Goal: Transaction & Acquisition: Obtain resource

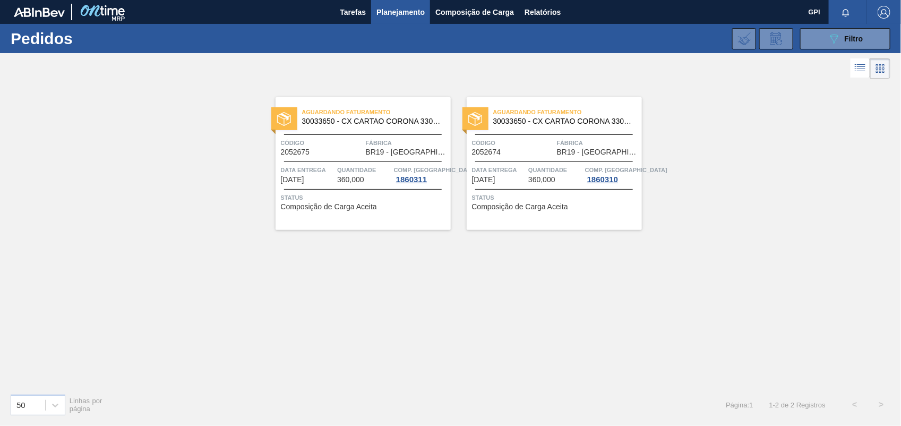
click at [809, 27] on div "089F7B8B-B2A5-4AFE-B5C0-19BA573D28AC Filtro Código Pedido Portal × 2052674 × 20…" at bounding box center [531, 39] width 730 height 32
click at [824, 46] on button "089F7B8B-B2A5-4AFE-B5C0-19BA573D28AC Filtro" at bounding box center [846, 38] width 90 height 21
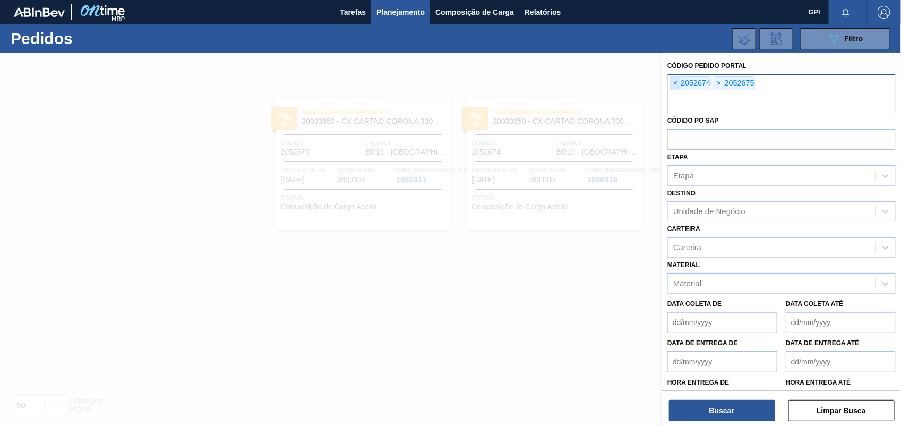
click at [678, 81] on span "×" at bounding box center [676, 83] width 10 height 13
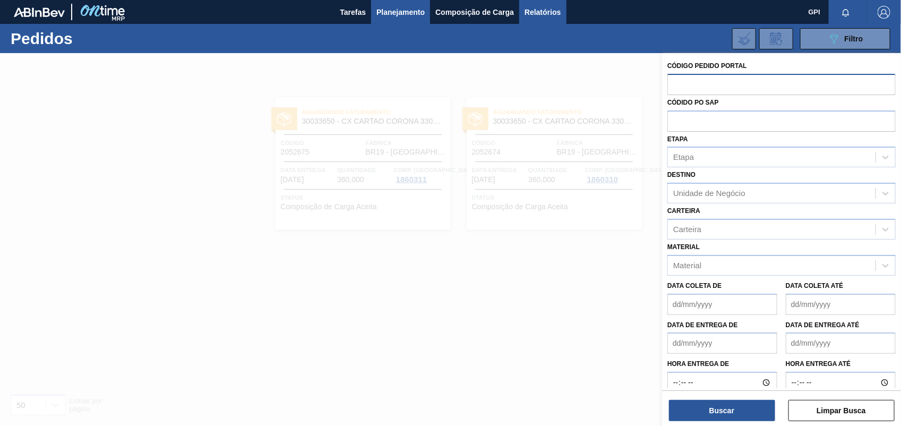
click at [541, 20] on button "Relatórios" at bounding box center [543, 12] width 47 height 24
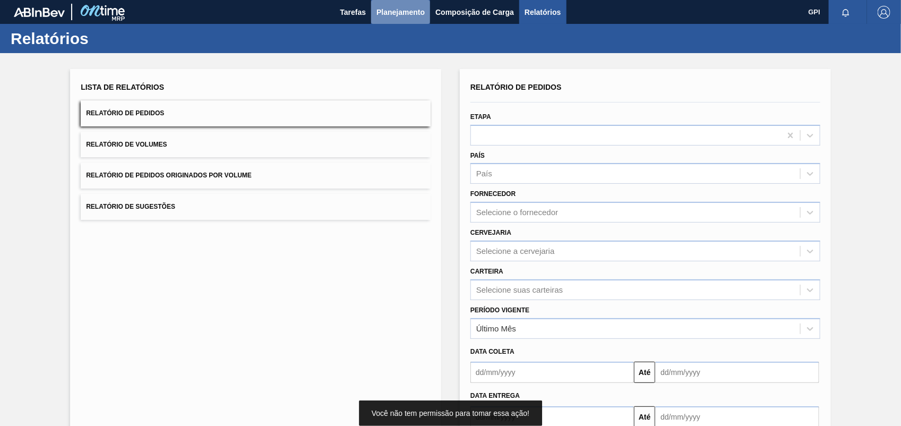
click at [396, 13] on span "Planejamento" at bounding box center [401, 12] width 48 height 13
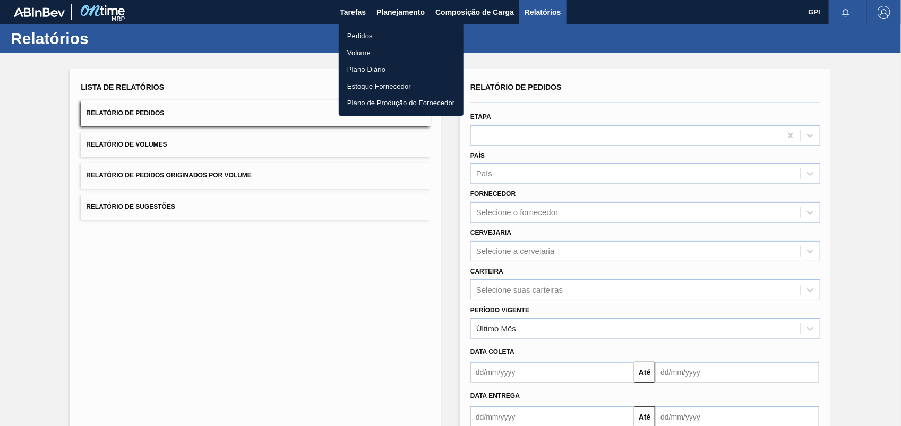
click at [388, 27] on ul "Pedidos Volume Plano Diário Estoque Fornecedor Plano de Produção do Fornecedor" at bounding box center [401, 69] width 125 height 92
click at [385, 36] on li "Pedidos" at bounding box center [401, 36] width 125 height 17
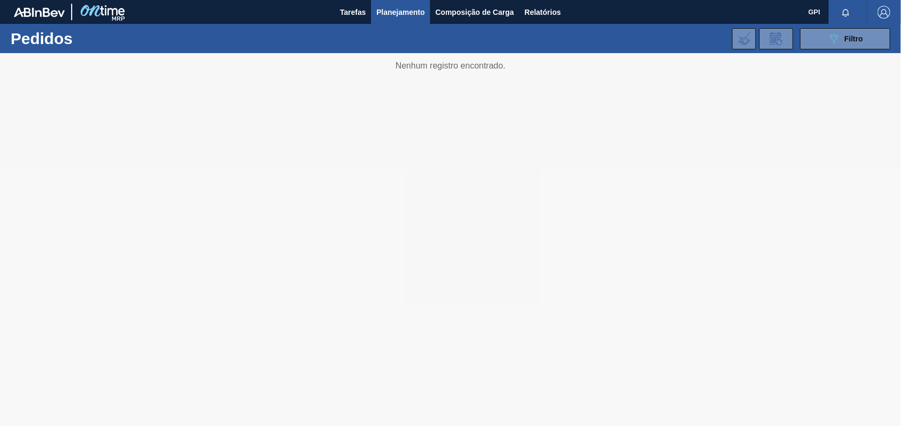
click at [854, 49] on div "089F7B8B-B2A5-4AFE-B5C0-19BA573D28AC Filtro Código Pedido Portal × 2052674 × 20…" at bounding box center [531, 39] width 730 height 32
click at [836, 33] on icon "089F7B8B-B2A5-4AFE-B5C0-19BA573D28AC" at bounding box center [834, 38] width 13 height 13
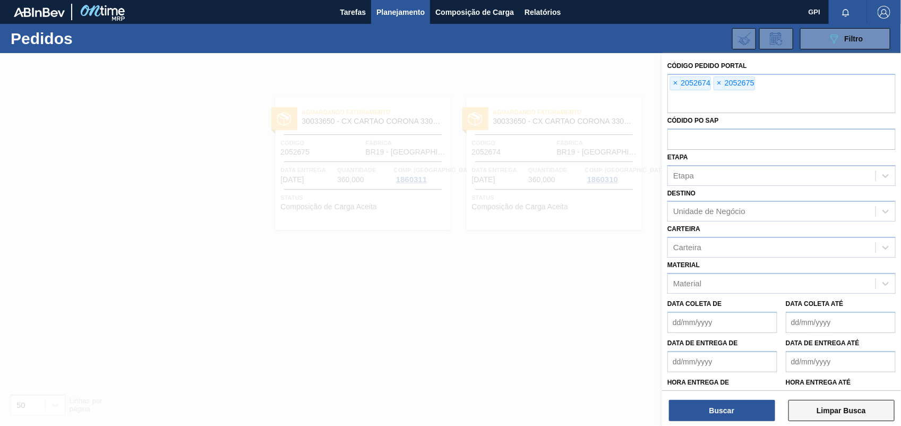
click at [847, 415] on button "Limpar Busca" at bounding box center [842, 410] width 106 height 21
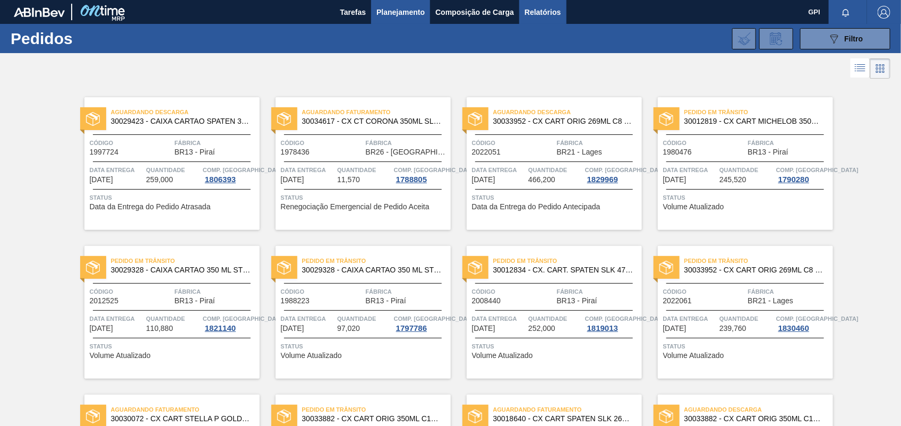
click at [551, 7] on span "Relatórios" at bounding box center [543, 12] width 36 height 13
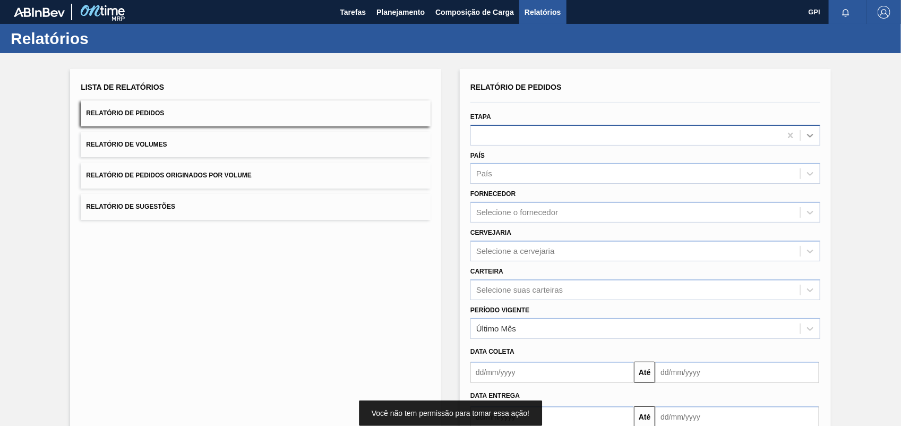
click at [811, 128] on div at bounding box center [810, 135] width 19 height 19
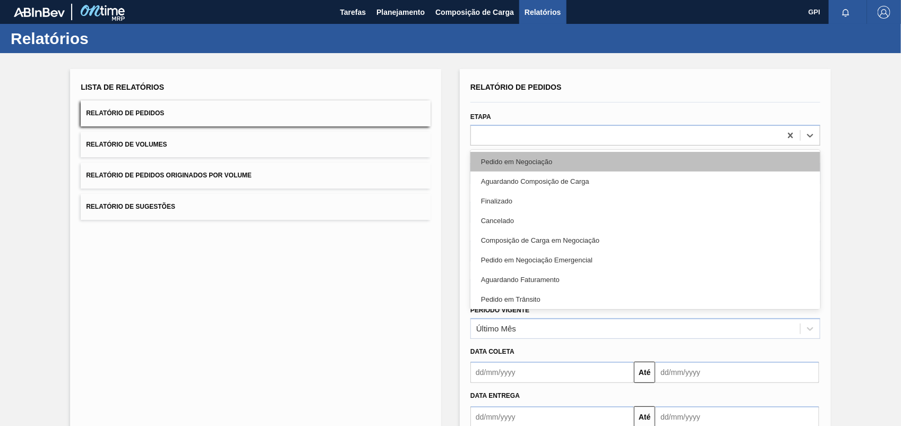
click at [496, 160] on div "Pedido em Negociação" at bounding box center [646, 162] width 350 height 20
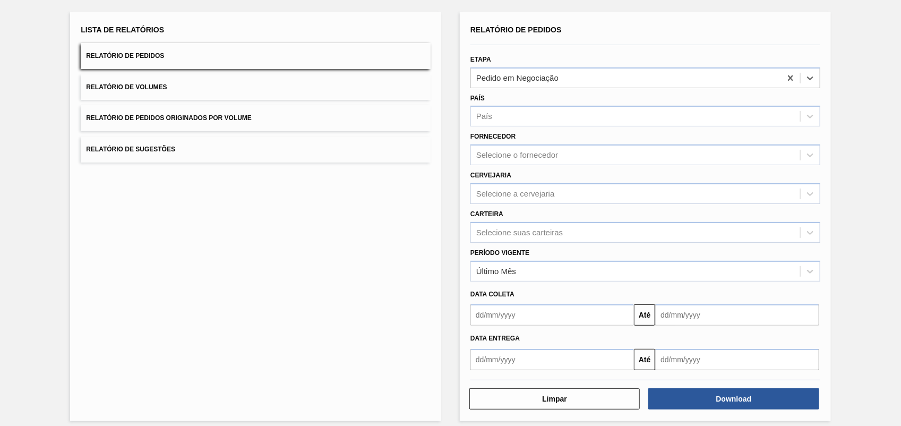
scroll to position [64, 0]
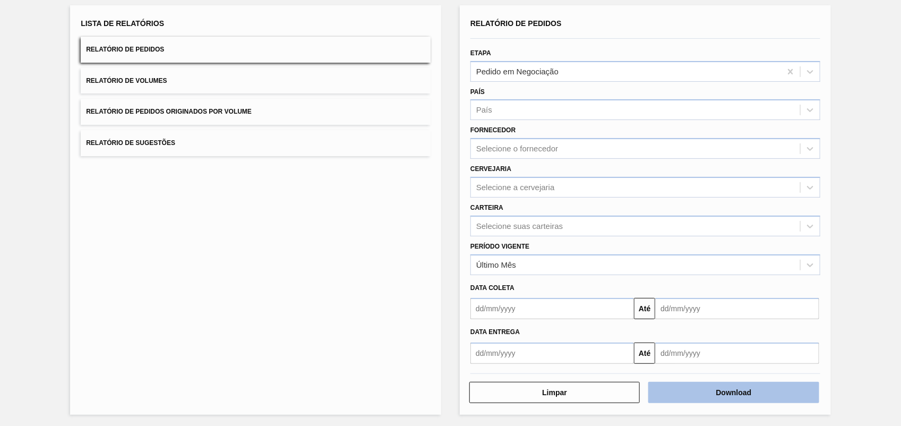
click at [721, 388] on button "Download" at bounding box center [734, 392] width 171 height 21
click at [866, 137] on div "Lista de Relatórios Relatório de Pedidos Relatório de Volumes Relatório de Pedi…" at bounding box center [450, 208] width 901 height 439
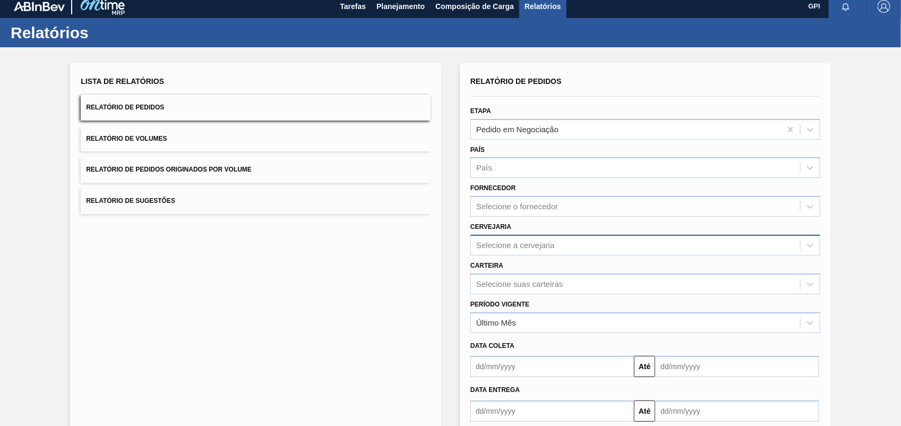
scroll to position [0, 0]
